Goal: Communication & Community: Answer question/provide support

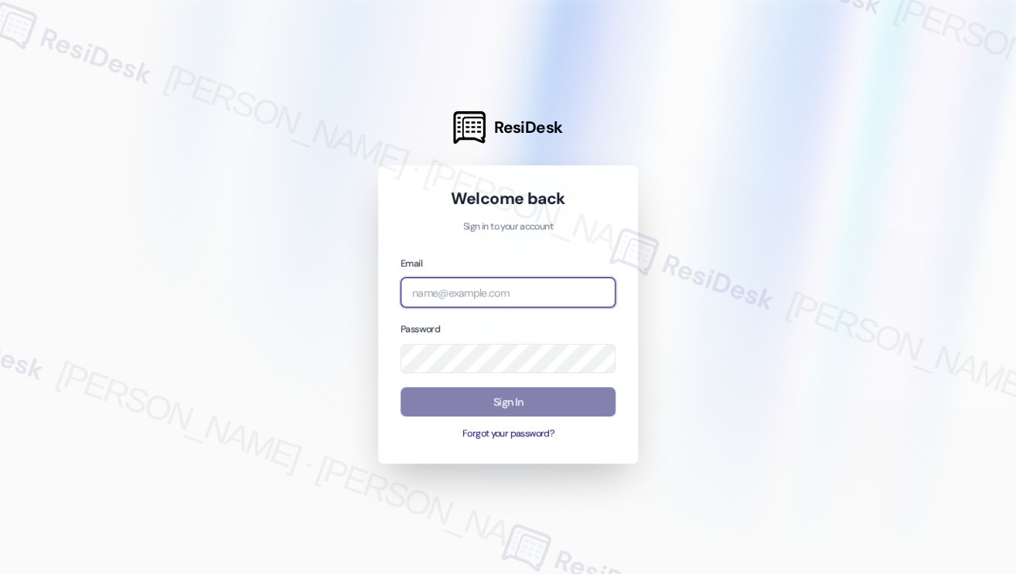
click at [502, 291] on input "email" at bounding box center [507, 293] width 215 height 30
type input "automated-surveys-kcb_lincoln-[PERSON_NAME].[PERSON_NAME]@kcb_[DOMAIN_NAME]"
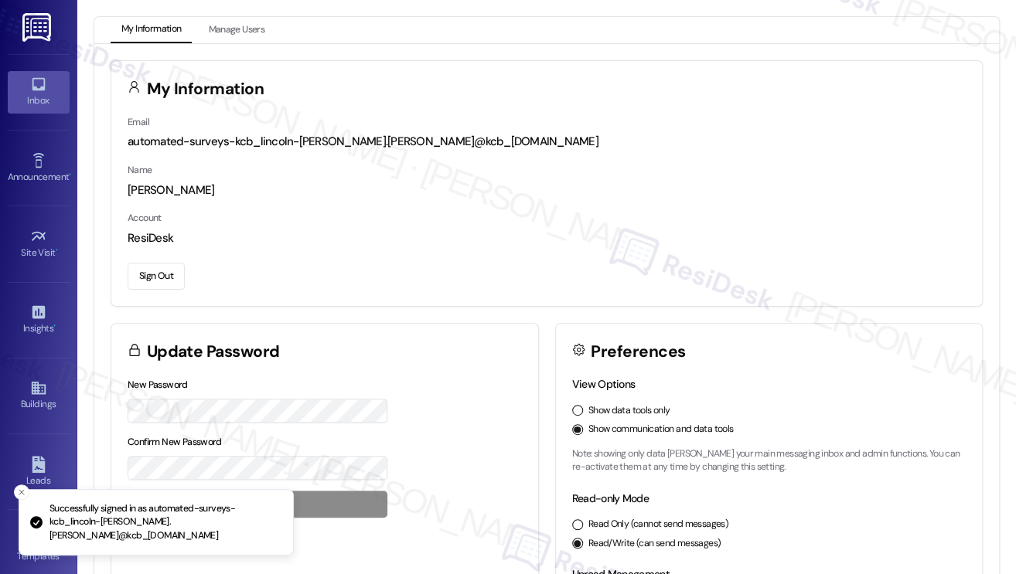
click at [31, 84] on icon at bounding box center [38, 84] width 17 height 17
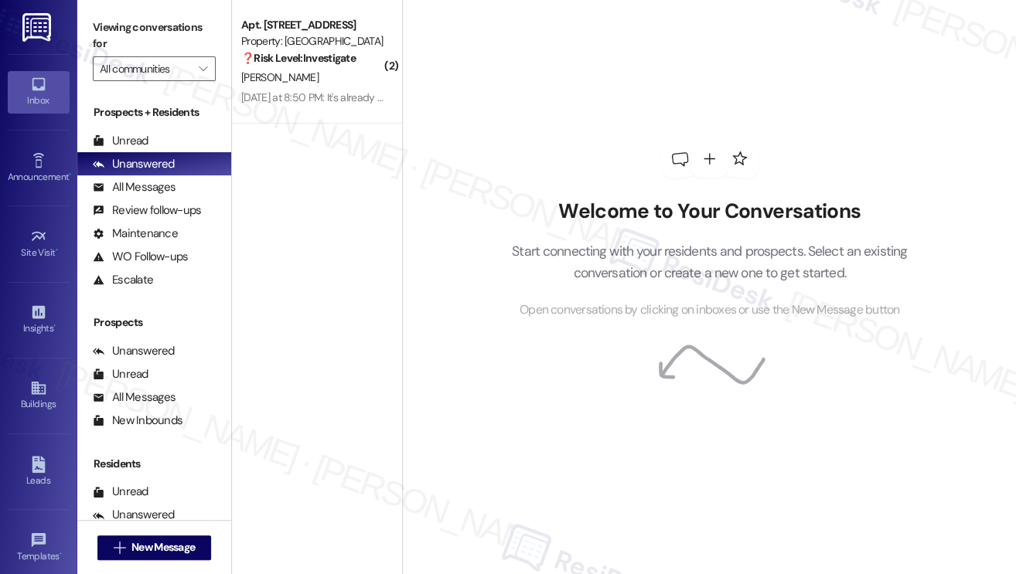
click at [88, 14] on div "Viewing conversations for All communities " at bounding box center [154, 48] width 154 height 97
click at [111, 31] on label "Viewing conversations for" at bounding box center [154, 35] width 123 height 41
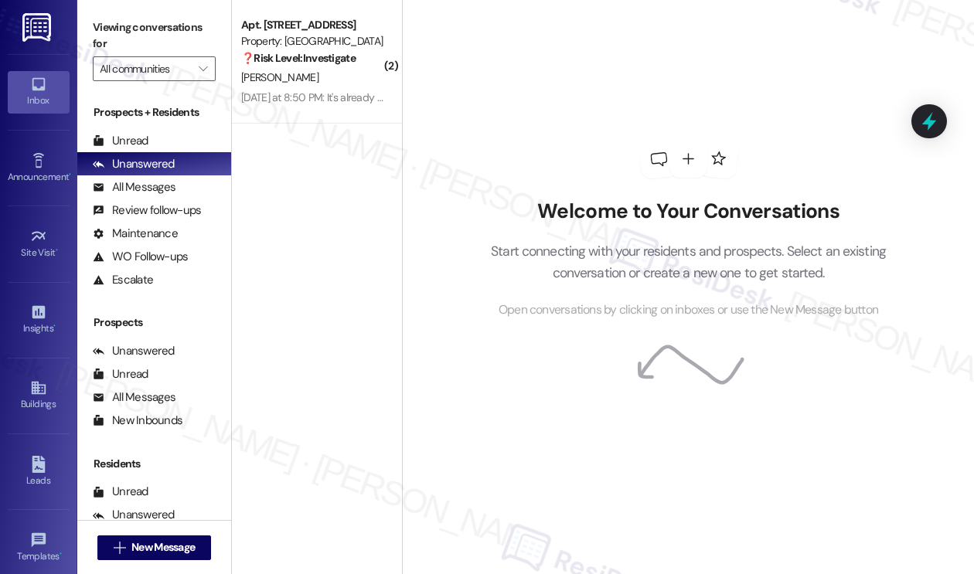
click at [114, 18] on label "Viewing conversations for" at bounding box center [154, 35] width 123 height 41
click at [137, 26] on label "Viewing conversations for" at bounding box center [154, 35] width 123 height 41
click at [96, 32] on label "Viewing conversations for" at bounding box center [154, 35] width 123 height 41
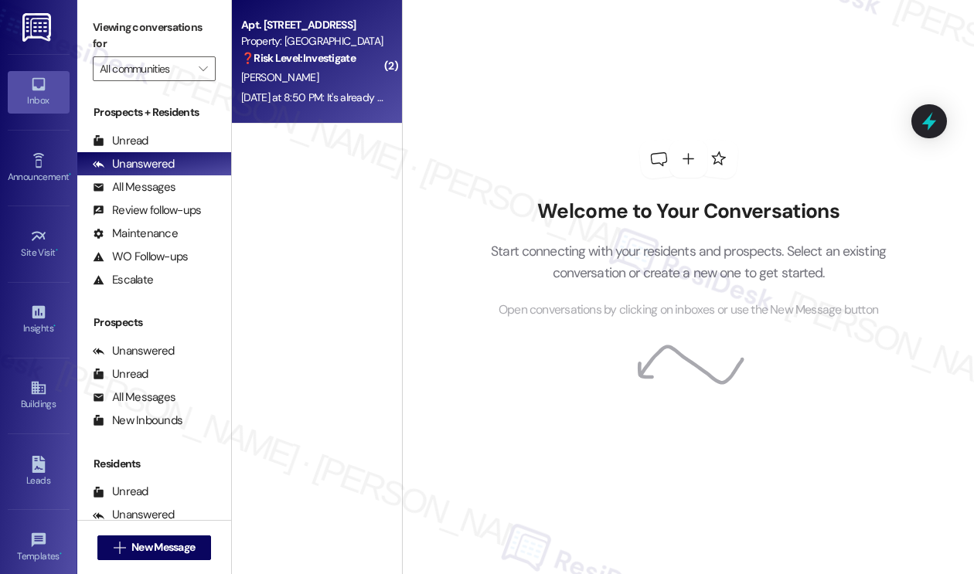
click at [363, 81] on div "[PERSON_NAME]" at bounding box center [313, 77] width 146 height 19
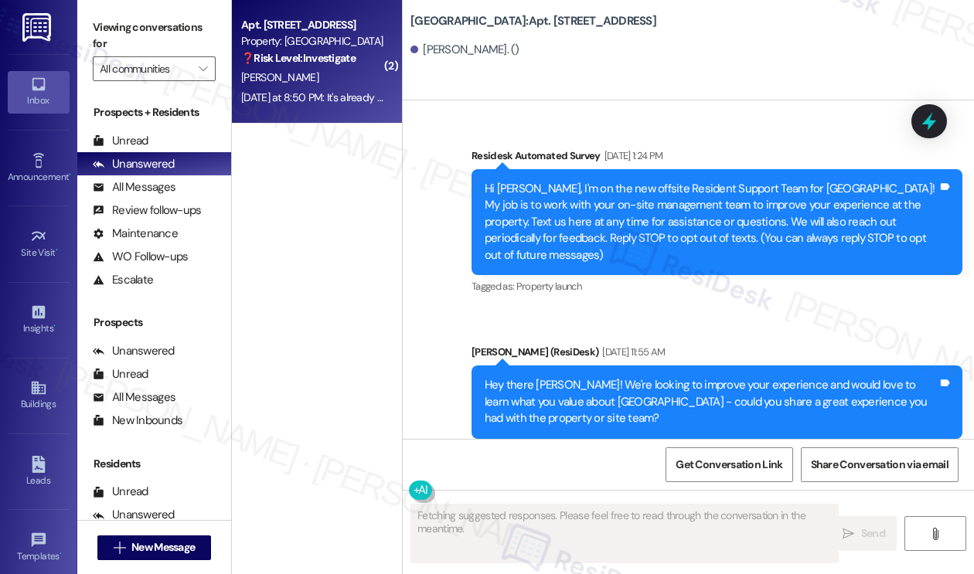
scroll to position [23580, 0]
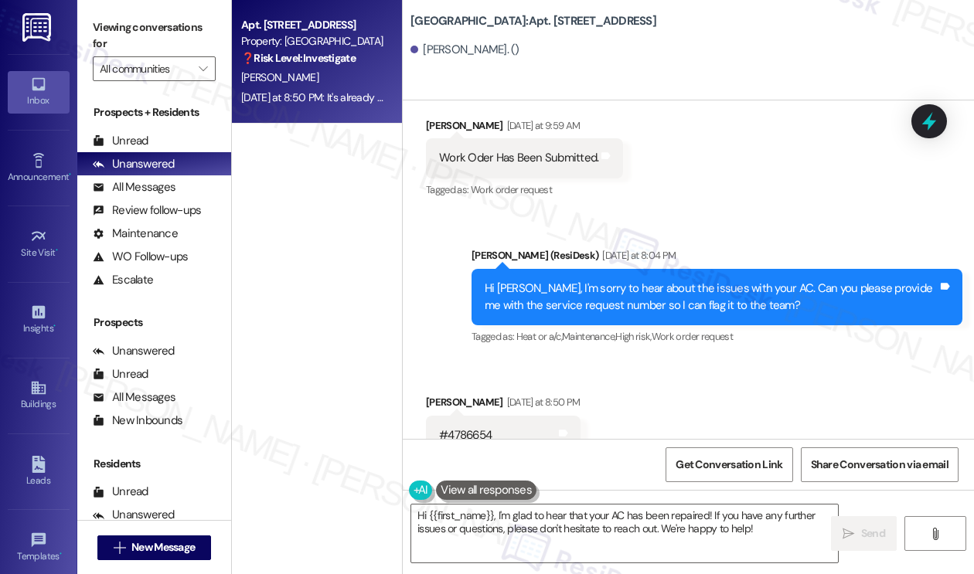
click at [622, 281] on div "Hi [PERSON_NAME], I'm sorry to hear about the issues with your AC. Can you plea…" at bounding box center [711, 297] width 453 height 33
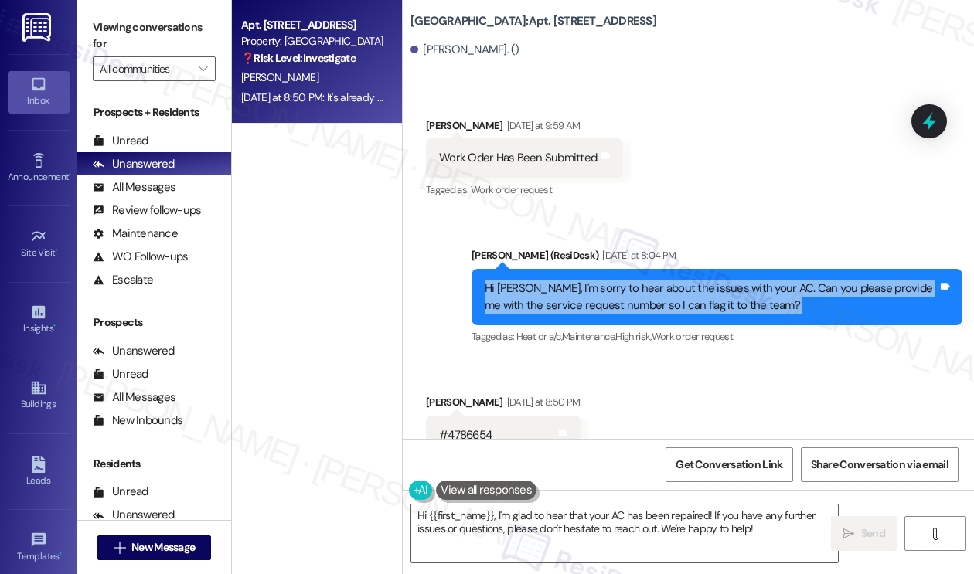
click at [622, 281] on div "Hi [PERSON_NAME], I'm sorry to hear about the issues with your AC. Can you plea…" at bounding box center [711, 297] width 453 height 33
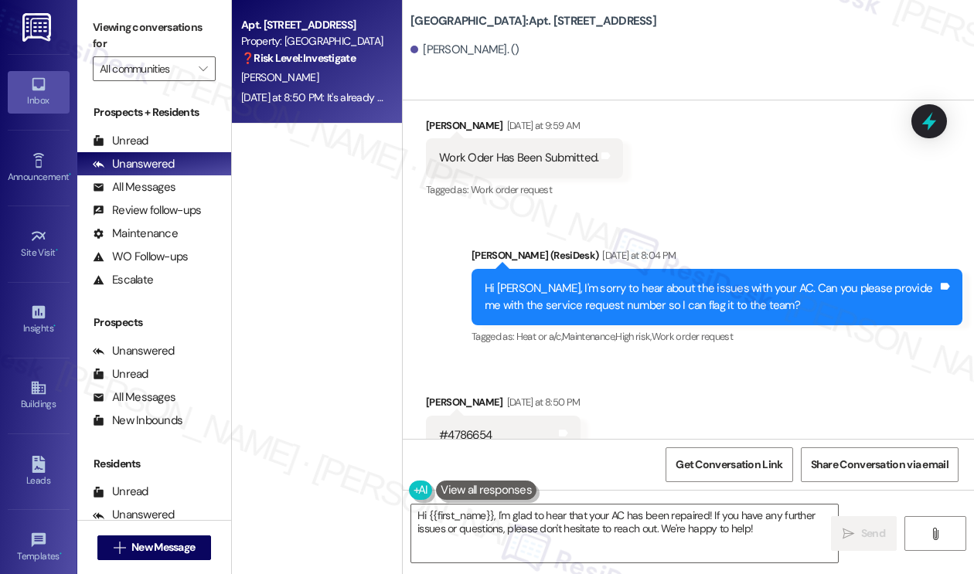
click at [475, 514] on div "It's already been repaired." at bounding box center [501, 522] width 125 height 16
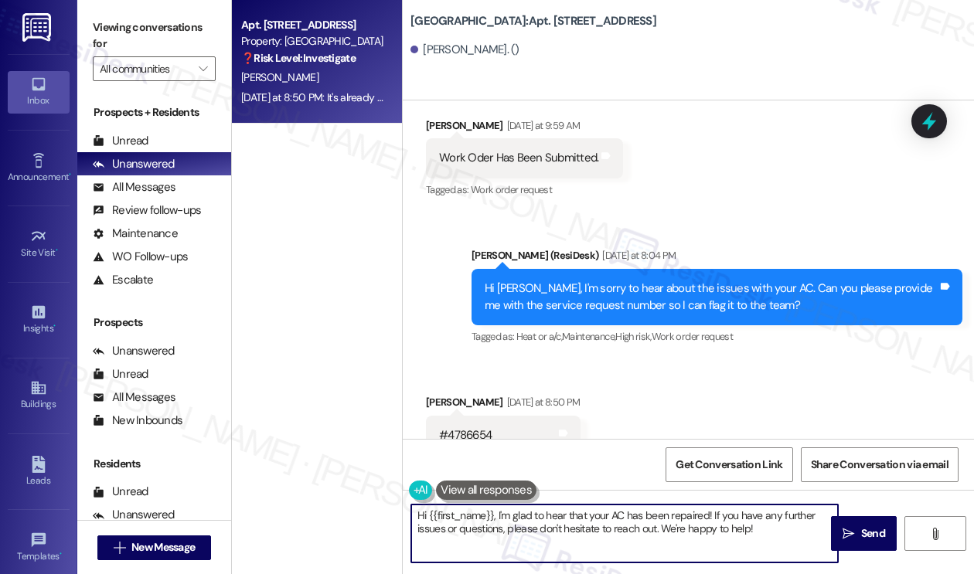
drag, startPoint x: 497, startPoint y: 515, endPoint x: 327, endPoint y: 499, distance: 170.8
click at [329, 502] on div "Apt. 324, [STREET_ADDRESS] Property: [GEOGRAPHIC_DATA] ❓ Risk Level: Investigat…" at bounding box center [603, 287] width 742 height 574
drag, startPoint x: 705, startPoint y: 534, endPoint x: 445, endPoint y: 530, distance: 259.8
click at [445, 530] on textarea "I'm glad to hear that your AC has been repaired! If you have any further issues…" at bounding box center [624, 534] width 427 height 58
click at [628, 513] on textarea "I'm glad to hear that your AC has been repaired! If you have any further issues…" at bounding box center [624, 534] width 427 height 58
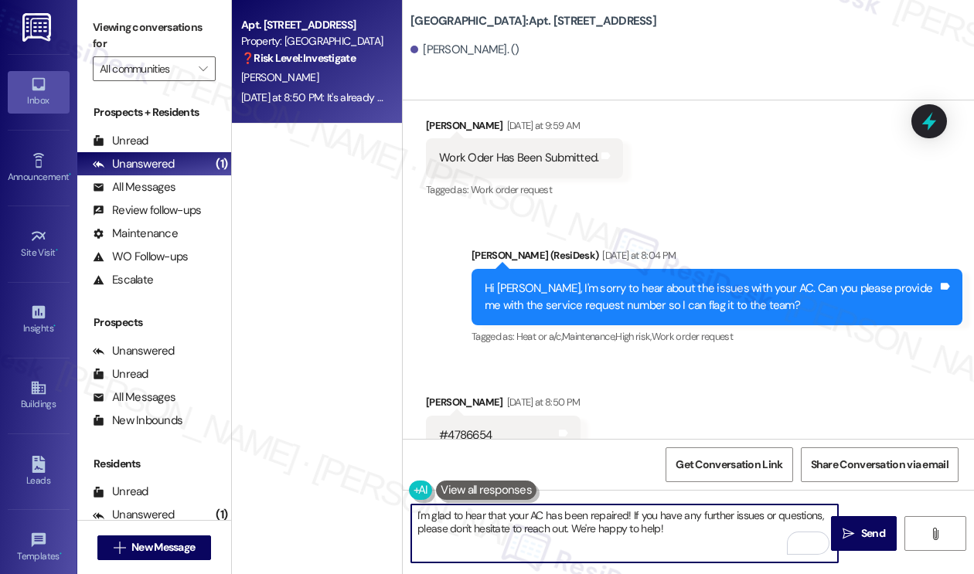
click at [744, 528] on textarea "I'm glad to hear that your AC has been repaired! If you have any further issues…" at bounding box center [624, 534] width 427 height 58
type textarea "I'm glad to hear that your AC has been repaired! If you have any further issues…"
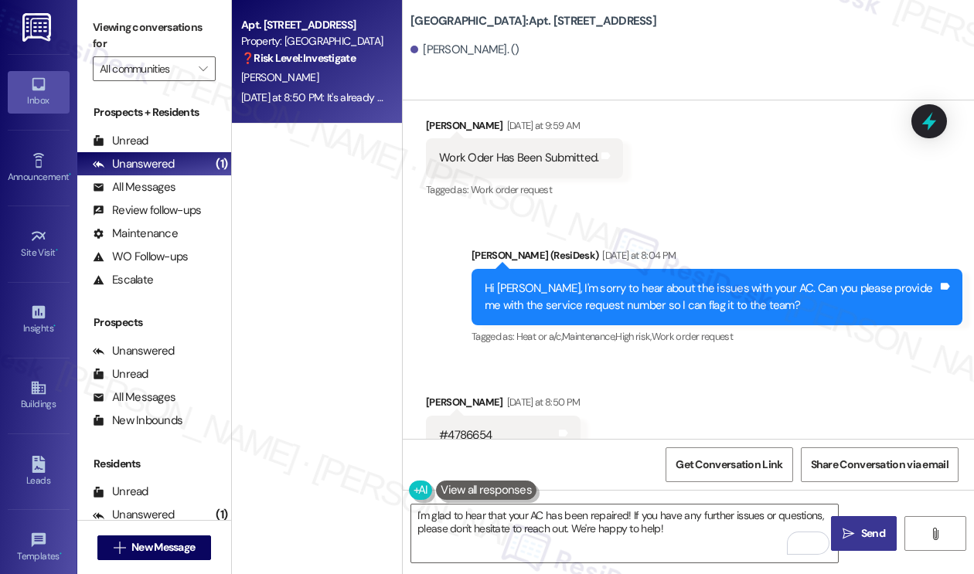
click at [858, 528] on span "Send" at bounding box center [873, 534] width 30 height 16
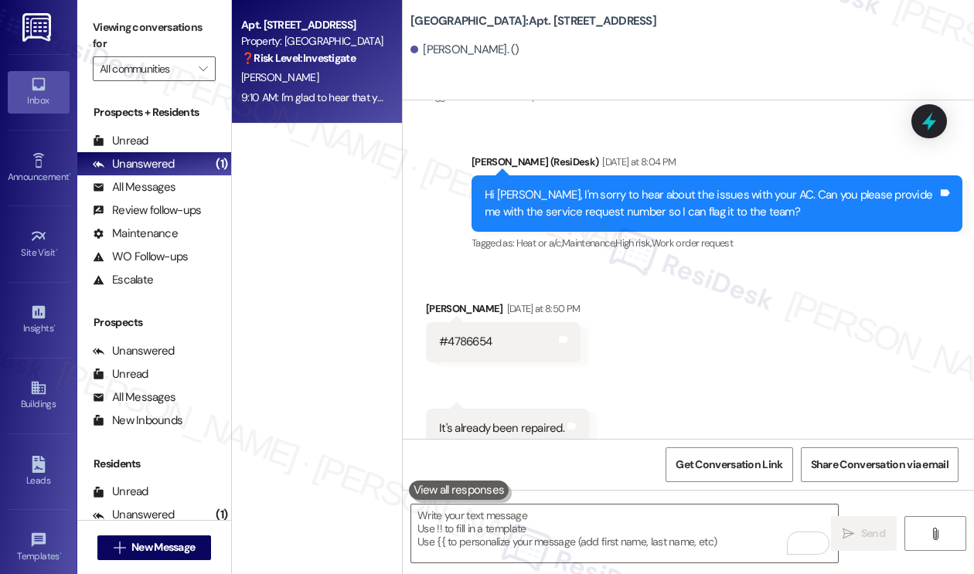
scroll to position [23704, 0]
